Goal: Information Seeking & Learning: Compare options

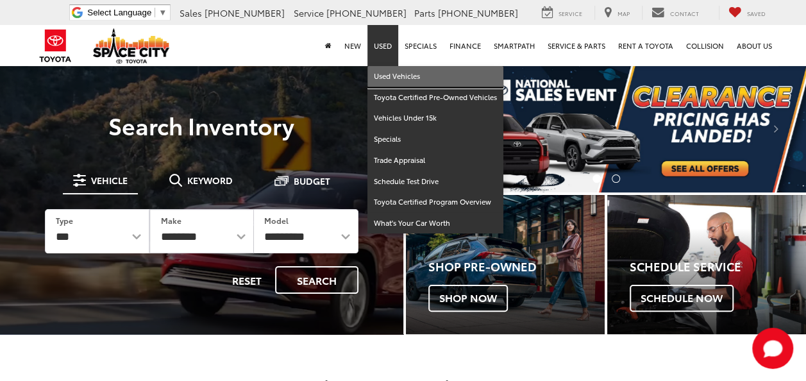
click at [385, 80] on link "Used Vehicles" at bounding box center [435, 76] width 136 height 21
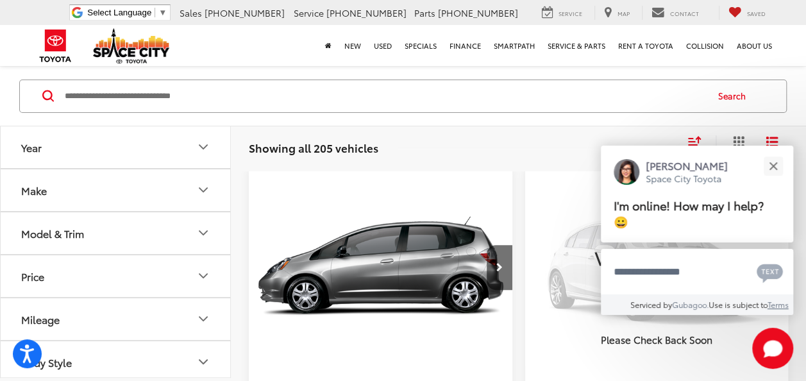
scroll to position [81, 0]
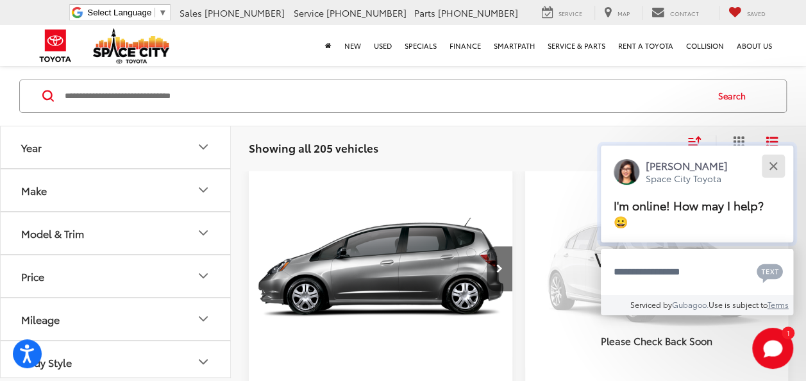
click at [779, 161] on button "Close" at bounding box center [773, 166] width 28 height 28
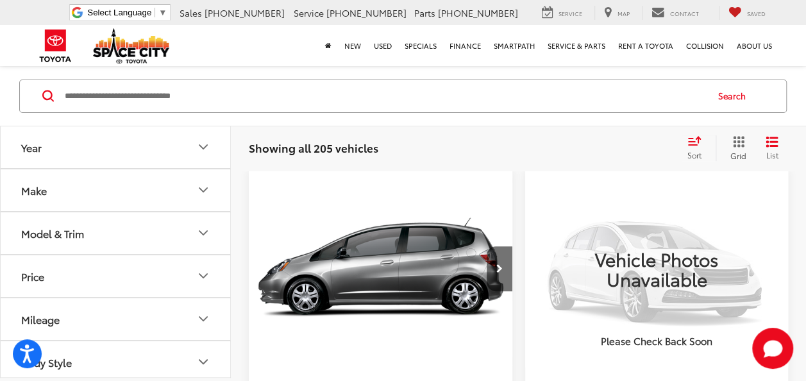
click at [199, 231] on icon "Model & Trim" at bounding box center [203, 232] width 15 height 15
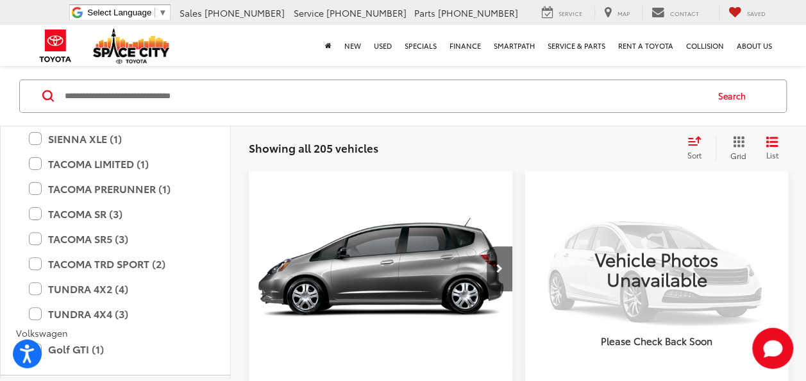
scroll to position [2618, 0]
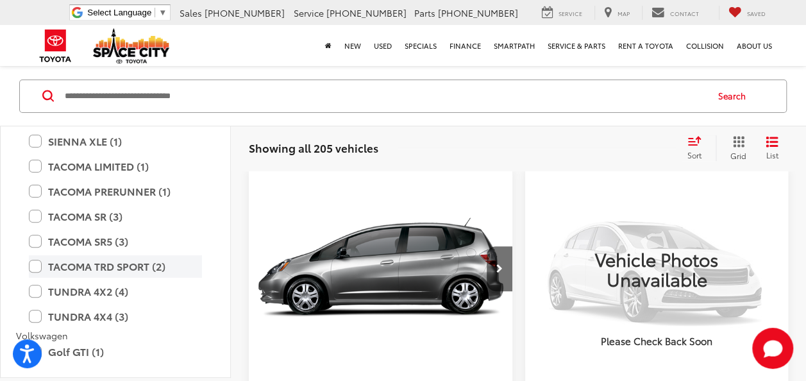
click at [186, 271] on label "TACOMA TRD SPORT (2)" at bounding box center [115, 265] width 173 height 22
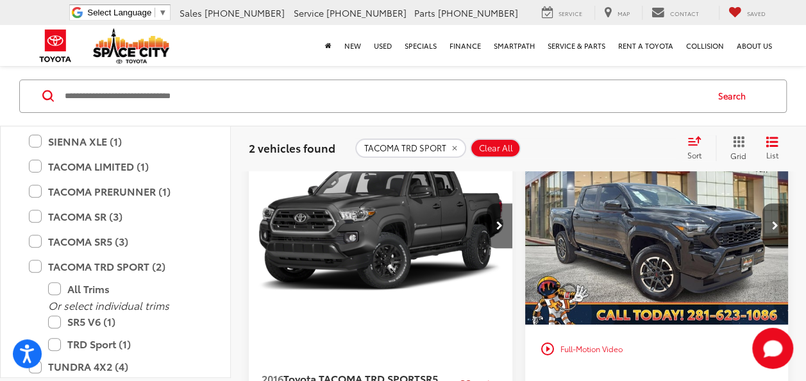
scroll to position [124, 0]
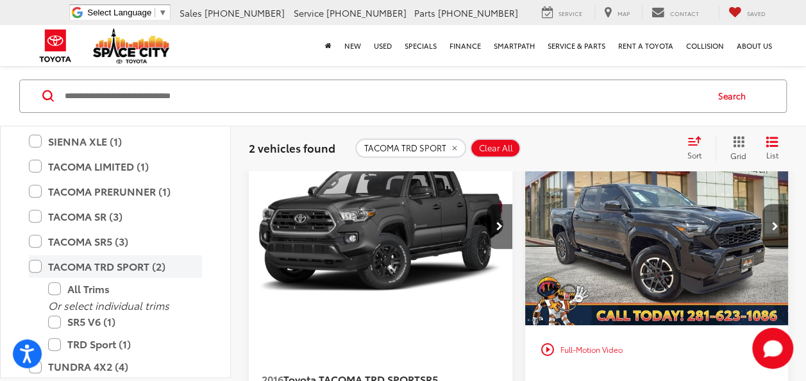
click at [35, 265] on label "TACOMA TRD SPORT (2)" at bounding box center [115, 265] width 173 height 22
